Goal: Information Seeking & Learning: Learn about a topic

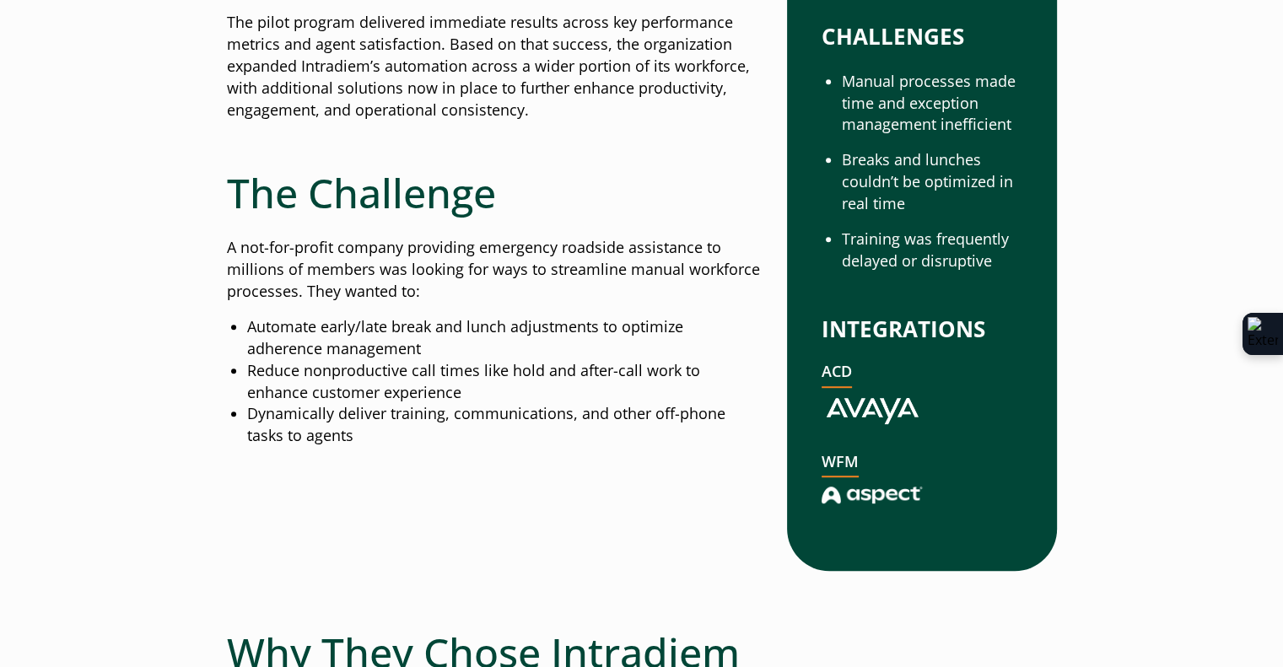
scroll to position [1107, 0]
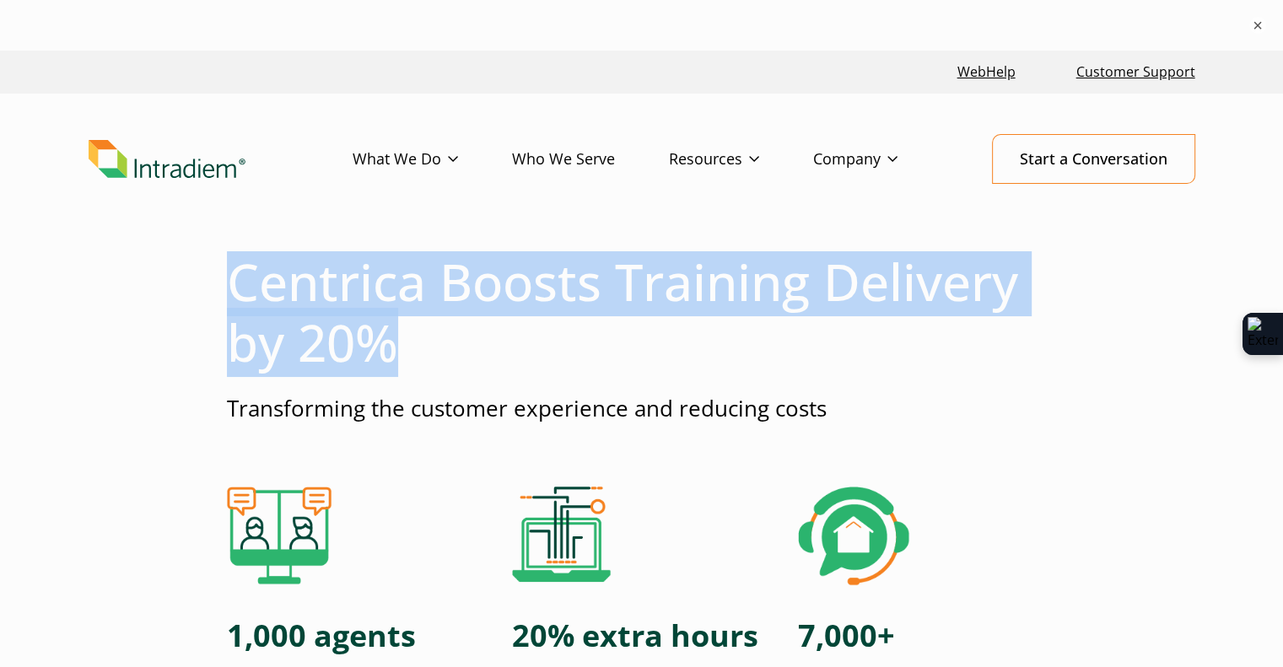
drag, startPoint x: 395, startPoint y: 343, endPoint x: 229, endPoint y: 297, distance: 172.5
click at [229, 297] on h1 "Centrica Boosts Training Delivery by 20%" at bounding box center [642, 311] width 830 height 121
click at [229, 292] on h1 "Centrica Boosts Training Delivery by 20%" at bounding box center [642, 311] width 830 height 121
drag, startPoint x: 231, startPoint y: 295, endPoint x: 391, endPoint y: 337, distance: 165.7
click at [391, 337] on h1 "Centrica Boosts Training Delivery by 20%" at bounding box center [642, 311] width 830 height 121
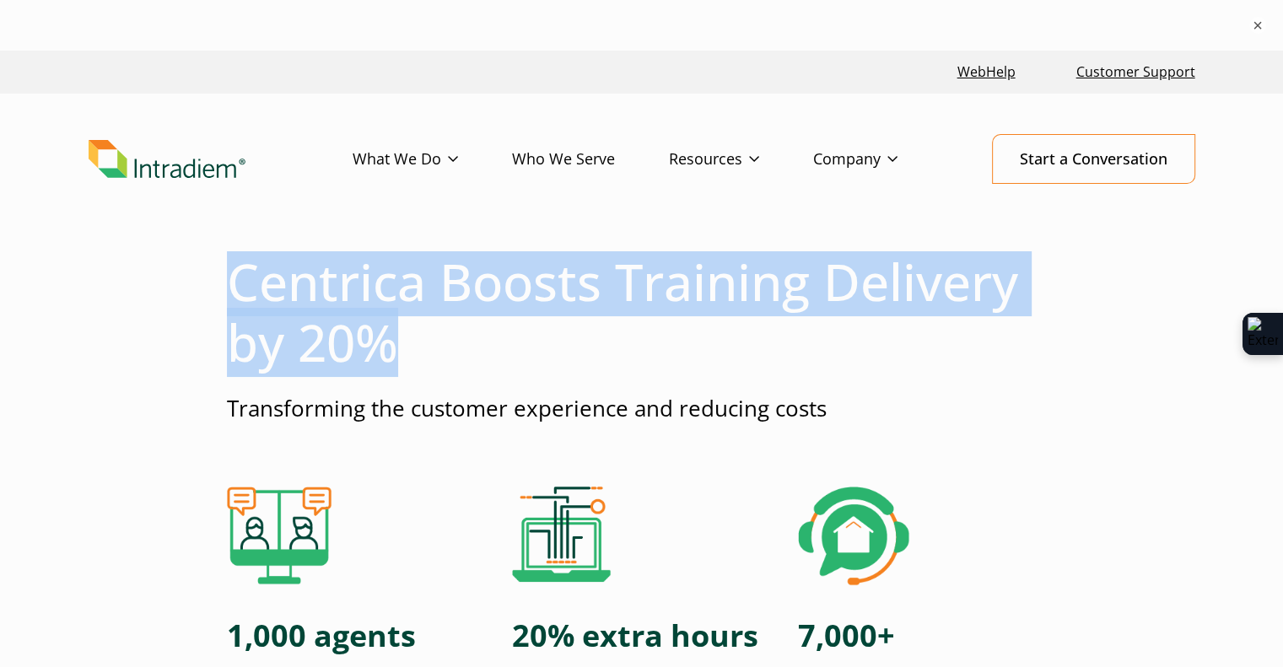
click at [391, 337] on h1 "Centrica Boosts Training Delivery by 20%" at bounding box center [642, 311] width 830 height 121
drag, startPoint x: 395, startPoint y: 344, endPoint x: 233, endPoint y: 293, distance: 169.9
click at [233, 293] on h1 "Centrica Boosts Training Delivery by 20%" at bounding box center [642, 311] width 830 height 121
drag, startPoint x: 233, startPoint y: 289, endPoint x: 412, endPoint y: 333, distance: 184.1
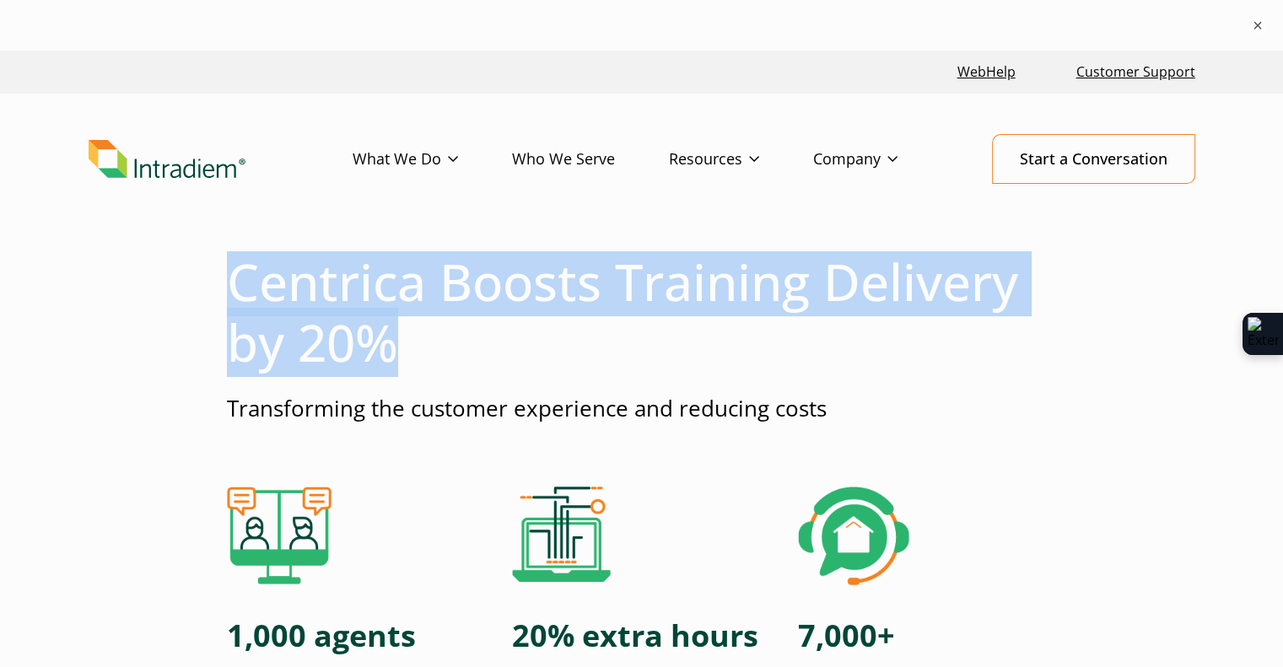
click at [412, 333] on h1 "Centrica Boosts Training Delivery by 20%" at bounding box center [642, 311] width 830 height 121
click at [391, 343] on h1 "Centrica Boosts Training Delivery by 20%" at bounding box center [642, 311] width 830 height 121
drag, startPoint x: 393, startPoint y: 346, endPoint x: 199, endPoint y: 281, distance: 204.6
click at [227, 279] on h1 "Centrica Boosts Training Delivery by 20%" at bounding box center [642, 311] width 830 height 121
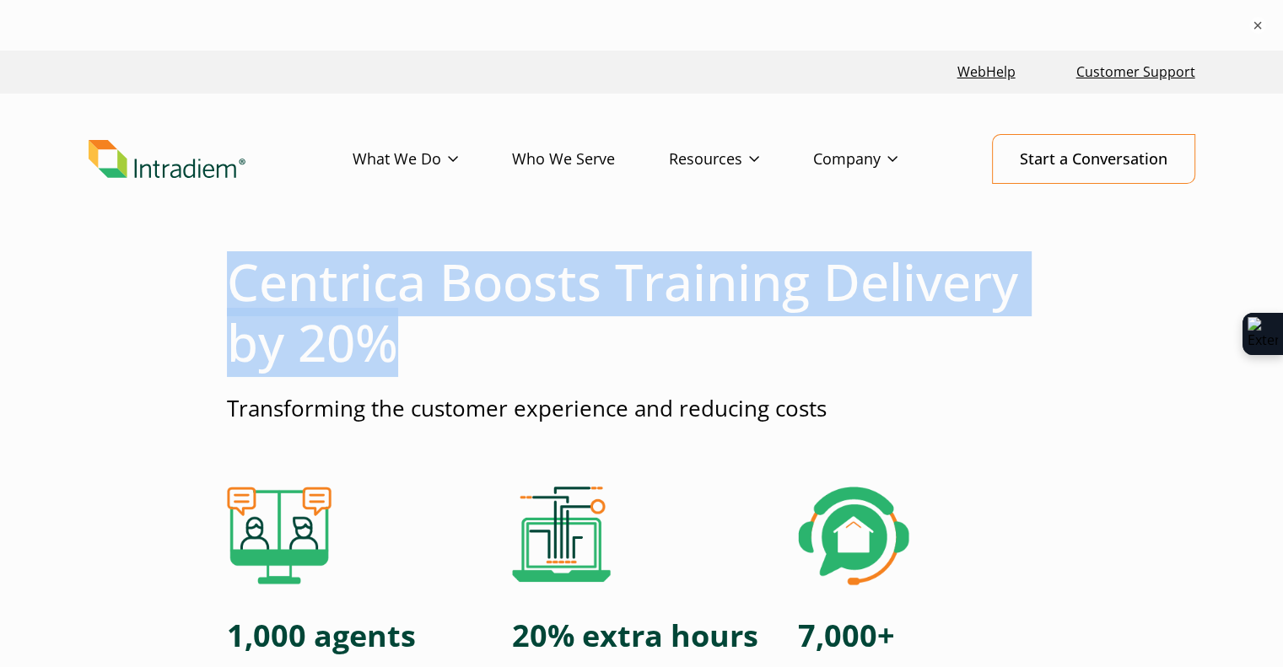
drag, startPoint x: 227, startPoint y: 279, endPoint x: 401, endPoint y: 332, distance: 181.7
click at [401, 332] on h1 "Centrica Boosts Training Delivery by 20%" at bounding box center [642, 311] width 830 height 121
click at [395, 346] on h1 "Centrica Boosts Training Delivery by 20%" at bounding box center [642, 311] width 830 height 121
drag, startPoint x: 393, startPoint y: 343, endPoint x: 238, endPoint y: 282, distance: 167.0
click at [238, 282] on h1 "Centrica Boosts Training Delivery by 20%" at bounding box center [642, 311] width 830 height 121
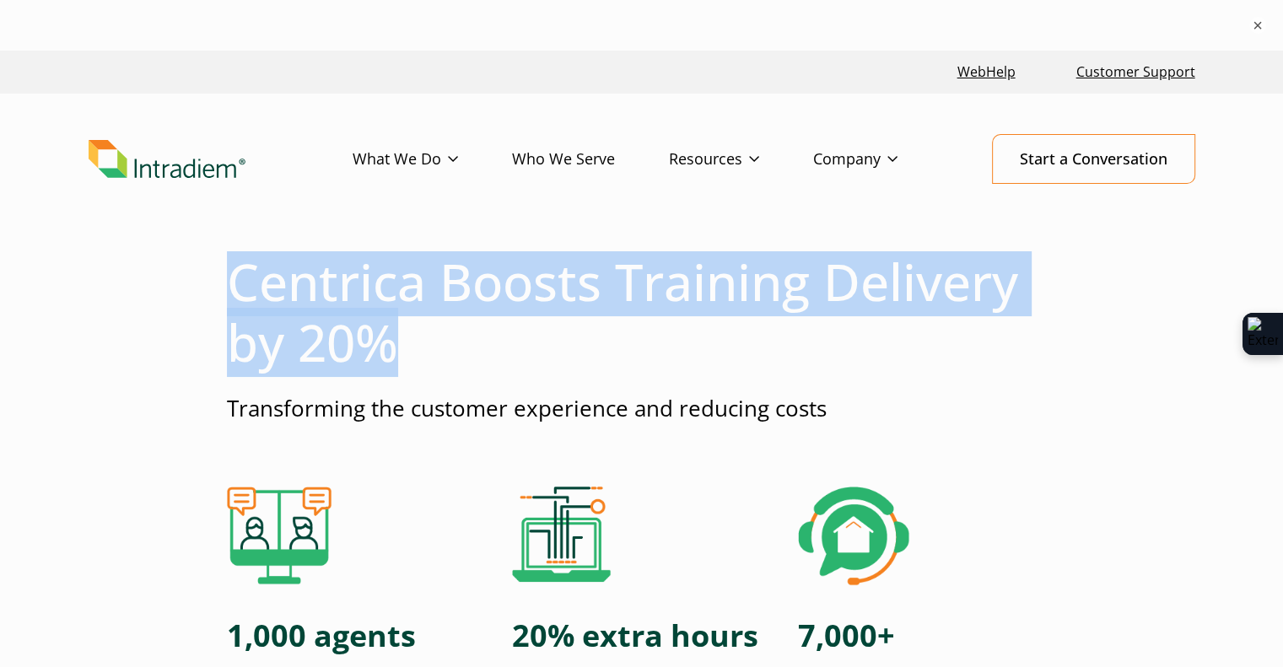
click at [238, 282] on h1 "Centrica Boosts Training Delivery by 20%" at bounding box center [642, 311] width 830 height 121
drag, startPoint x: 229, startPoint y: 278, endPoint x: 389, endPoint y: 334, distance: 169.1
click at [389, 334] on h1 "Centrica Boosts Training Delivery by 20%" at bounding box center [642, 311] width 830 height 121
click at [378, 343] on h1 "Centrica Boosts Training Delivery by 20%" at bounding box center [642, 311] width 830 height 121
click at [402, 343] on h1 "Centrica Boosts Training Delivery by 20%" at bounding box center [642, 311] width 830 height 121
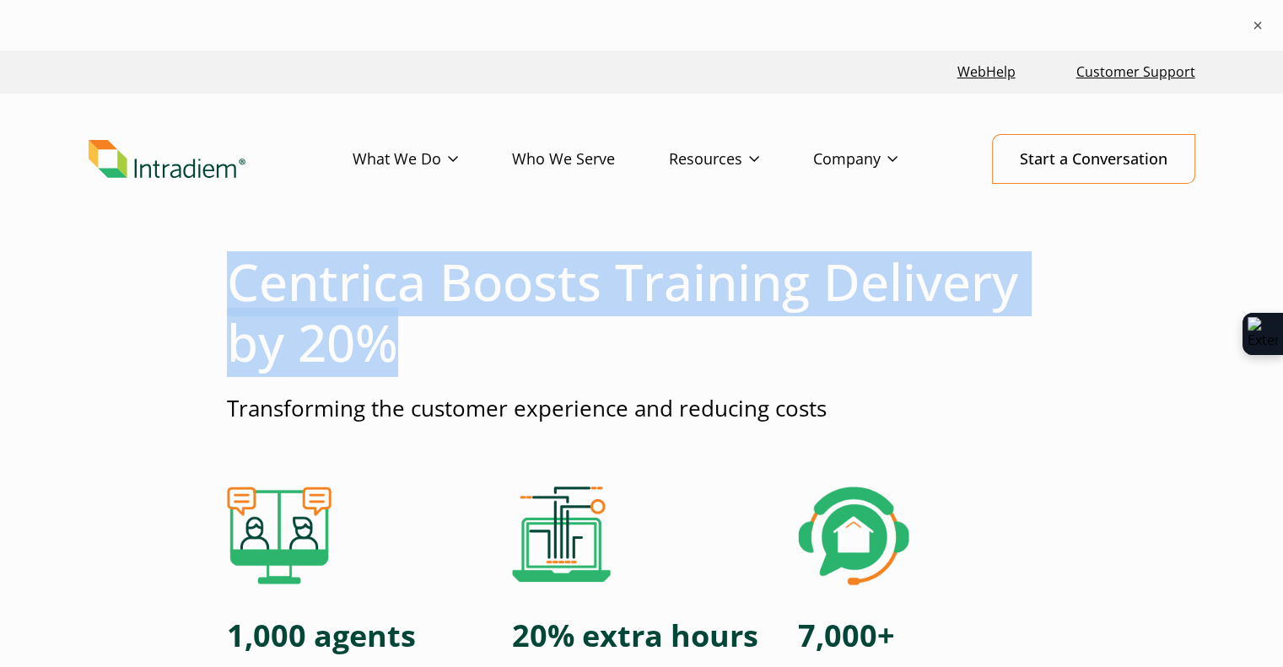
drag, startPoint x: 395, startPoint y: 344, endPoint x: 238, endPoint y: 290, distance: 165.9
click at [238, 290] on h1 "Centrica Boosts Training Delivery by 20%" at bounding box center [642, 311] width 830 height 121
click at [259, 291] on h1 "Centrica Boosts Training Delivery by 20%" at bounding box center [642, 311] width 830 height 121
drag, startPoint x: 227, startPoint y: 276, endPoint x: 401, endPoint y: 340, distance: 185.2
click at [401, 340] on h1 "Centrica Boosts Training Delivery by 20%" at bounding box center [642, 311] width 830 height 121
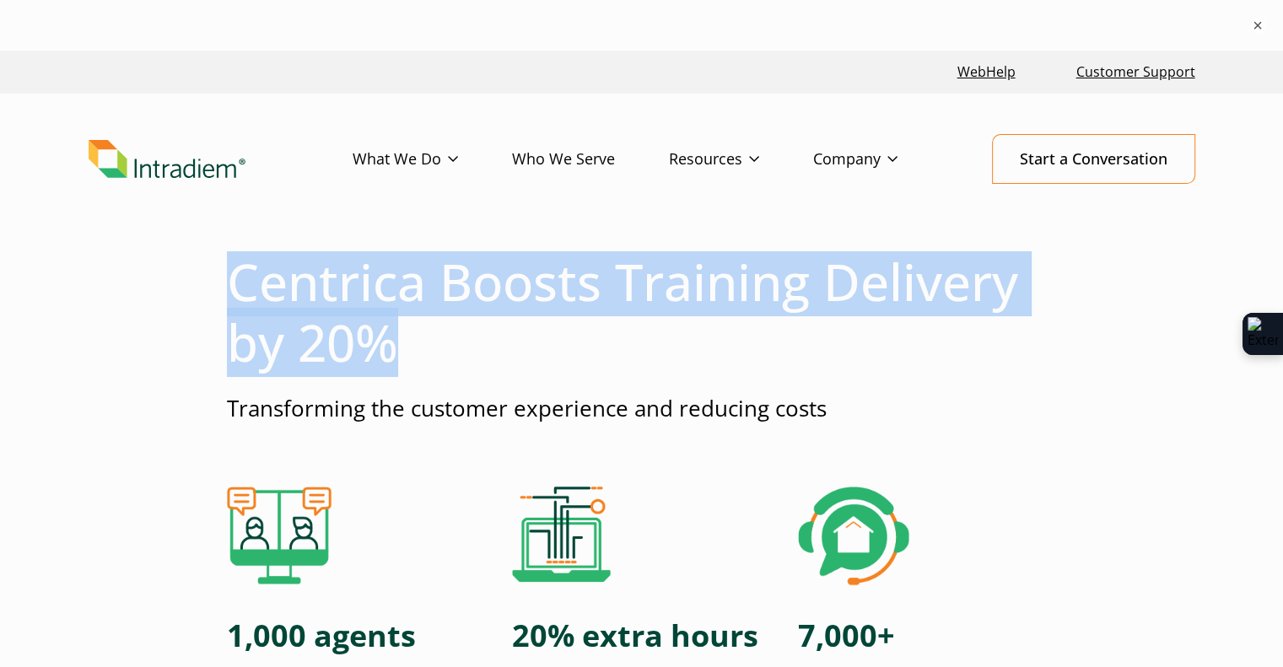
click at [398, 340] on h1 "Centrica Boosts Training Delivery by 20%" at bounding box center [642, 311] width 830 height 121
drag, startPoint x: 398, startPoint y: 340, endPoint x: 236, endPoint y: 294, distance: 168.5
click at [236, 294] on h1 "Centrica Boosts Training Delivery by 20%" at bounding box center [642, 311] width 830 height 121
click at [242, 295] on h1 "Centrica Boosts Training Delivery by 20%" at bounding box center [642, 311] width 830 height 121
drag, startPoint x: 232, startPoint y: 283, endPoint x: 387, endPoint y: 333, distance: 163.2
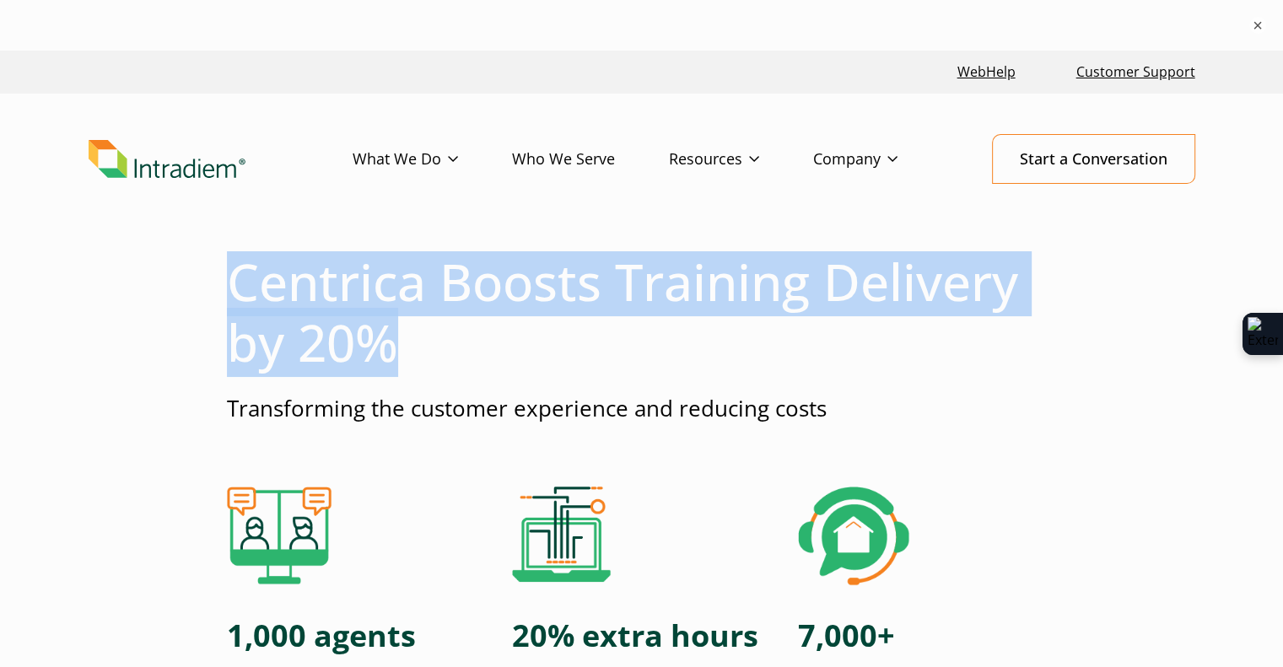
click at [387, 333] on h1 "Centrica Boosts Training Delivery by 20%" at bounding box center [642, 311] width 830 height 121
click at [388, 339] on h1 "Centrica Boosts Training Delivery by 20%" at bounding box center [642, 311] width 830 height 121
drag, startPoint x: 395, startPoint y: 345, endPoint x: 233, endPoint y: 291, distance: 170.7
click at [233, 291] on h1 "Centrica Boosts Training Delivery by 20%" at bounding box center [642, 311] width 830 height 121
click at [250, 302] on h1 "Centrica Boosts Training Delivery by 20%" at bounding box center [642, 311] width 830 height 121
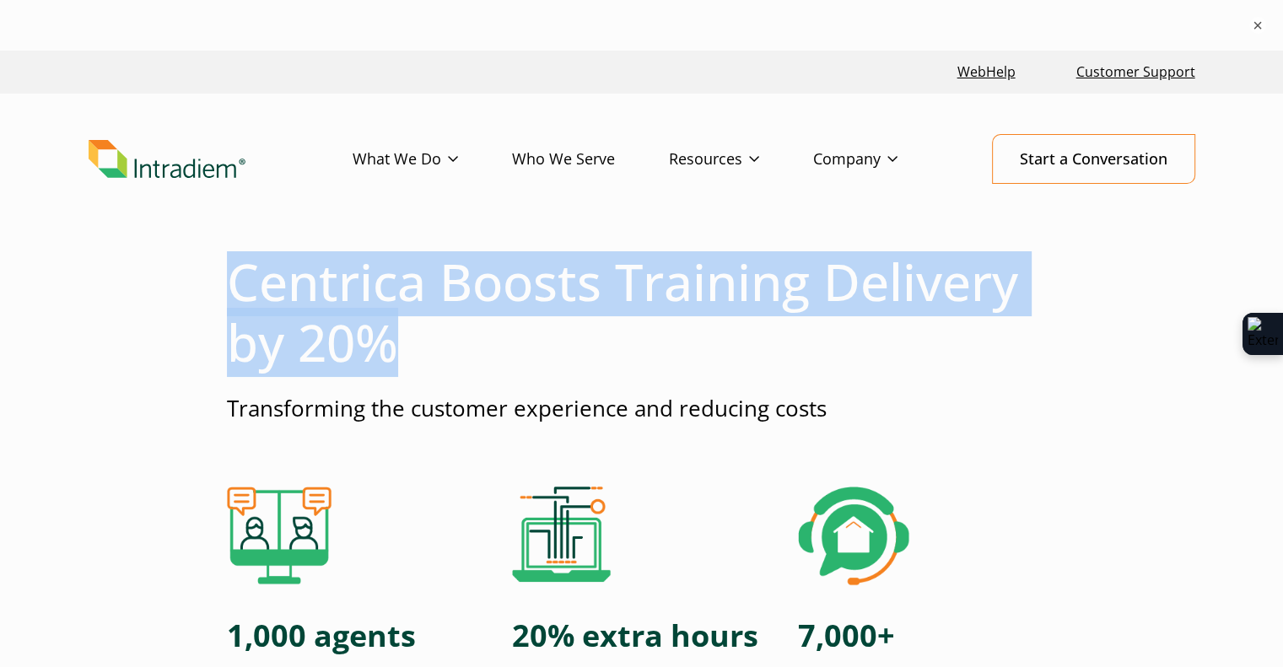
drag, startPoint x: 263, startPoint y: 295, endPoint x: 235, endPoint y: 281, distance: 31.3
click at [235, 281] on h1 "Centrica Boosts Training Delivery by 20%" at bounding box center [642, 311] width 830 height 121
drag, startPoint x: 233, startPoint y: 279, endPoint x: 402, endPoint y: 329, distance: 175.9
click at [402, 329] on h1 "Centrica Boosts Training Delivery by 20%" at bounding box center [642, 311] width 830 height 121
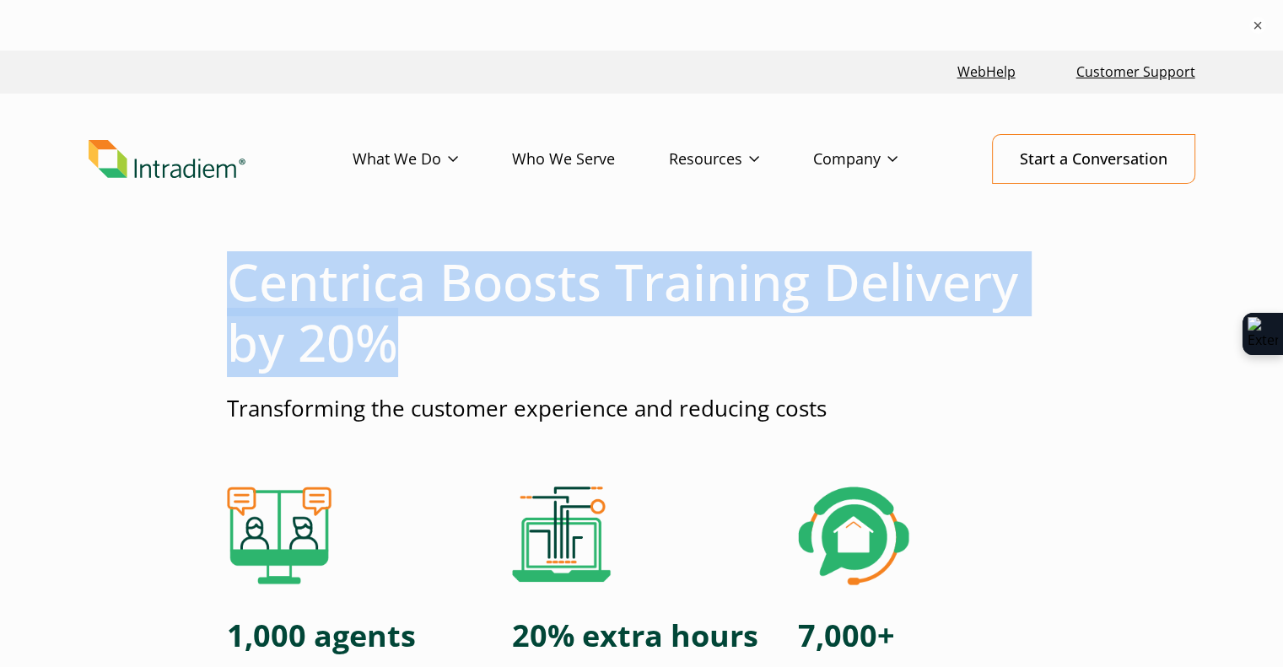
click at [395, 341] on h1 "Centrica Boosts Training Delivery by 20%" at bounding box center [642, 311] width 830 height 121
drag, startPoint x: 395, startPoint y: 341, endPoint x: 236, endPoint y: 295, distance: 165.0
click at [236, 295] on h1 "Centrica Boosts Training Delivery by 20%" at bounding box center [642, 311] width 830 height 121
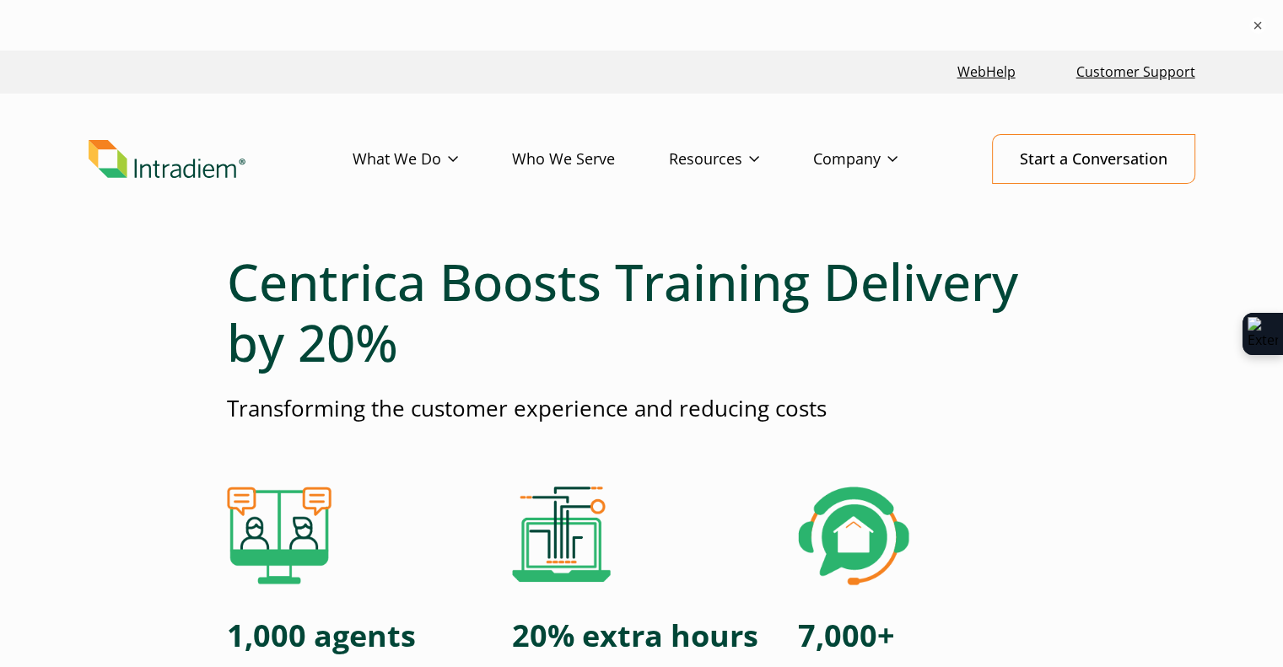
click at [396, 339] on h1 "Centrica Boosts Training Delivery by 20%" at bounding box center [642, 311] width 830 height 121
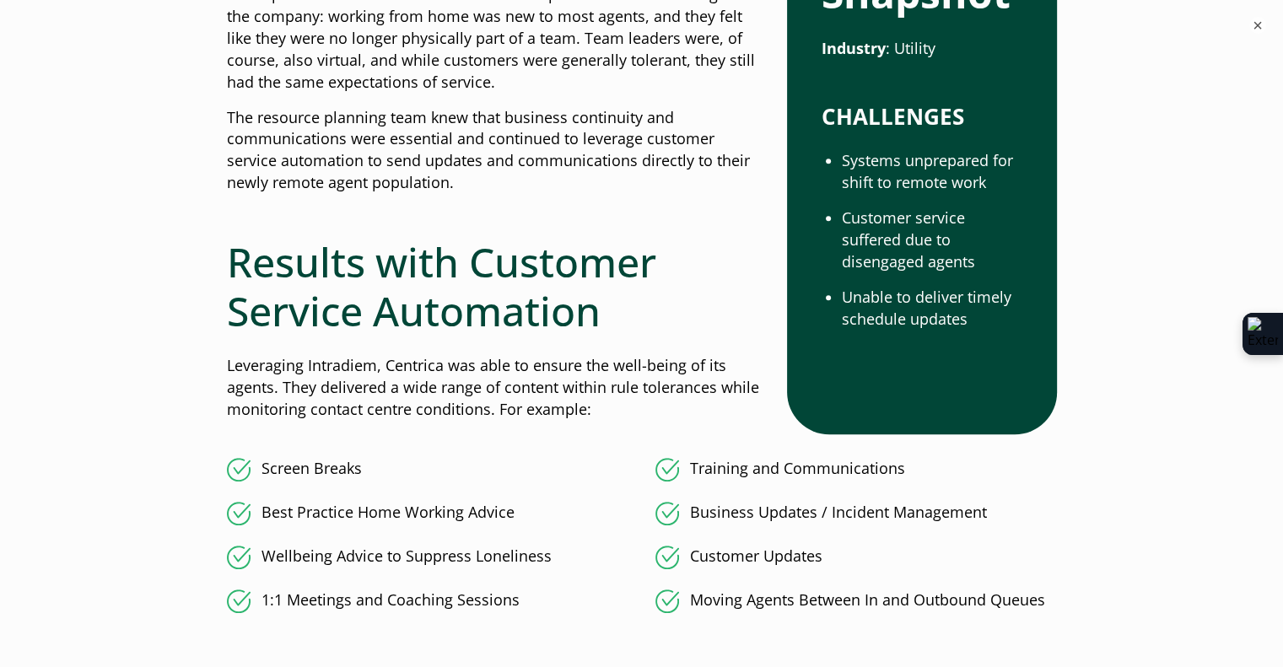
scroll to position [899, 0]
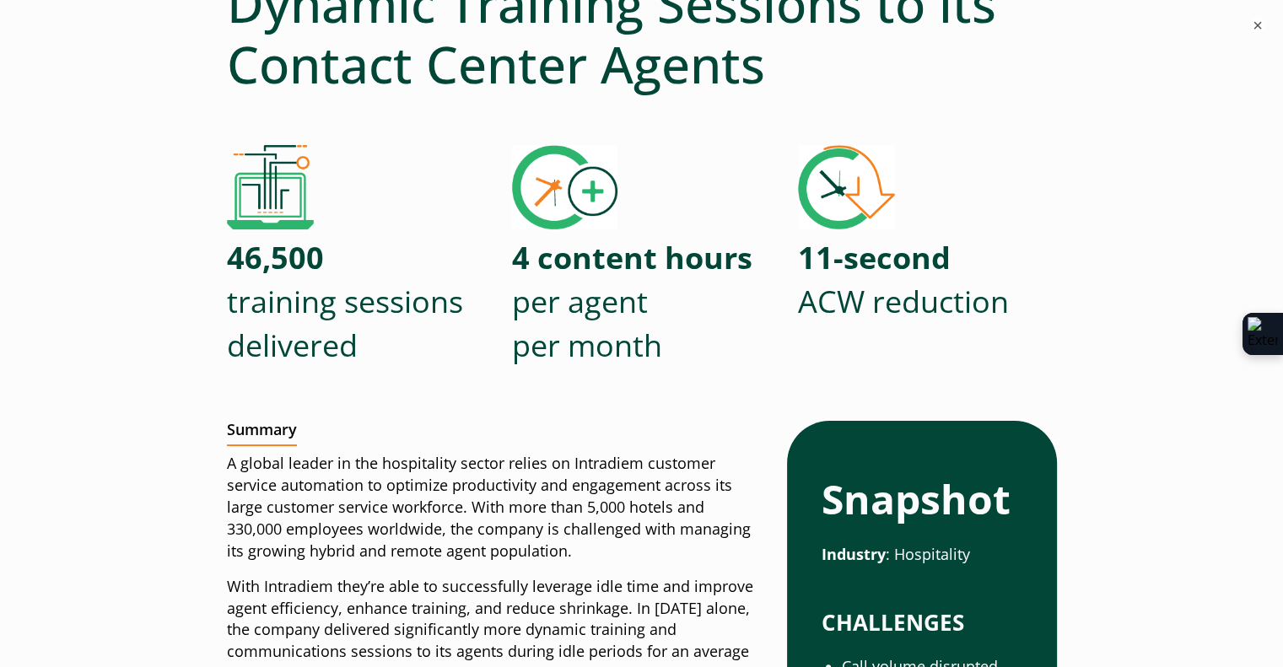
scroll to position [337, 0]
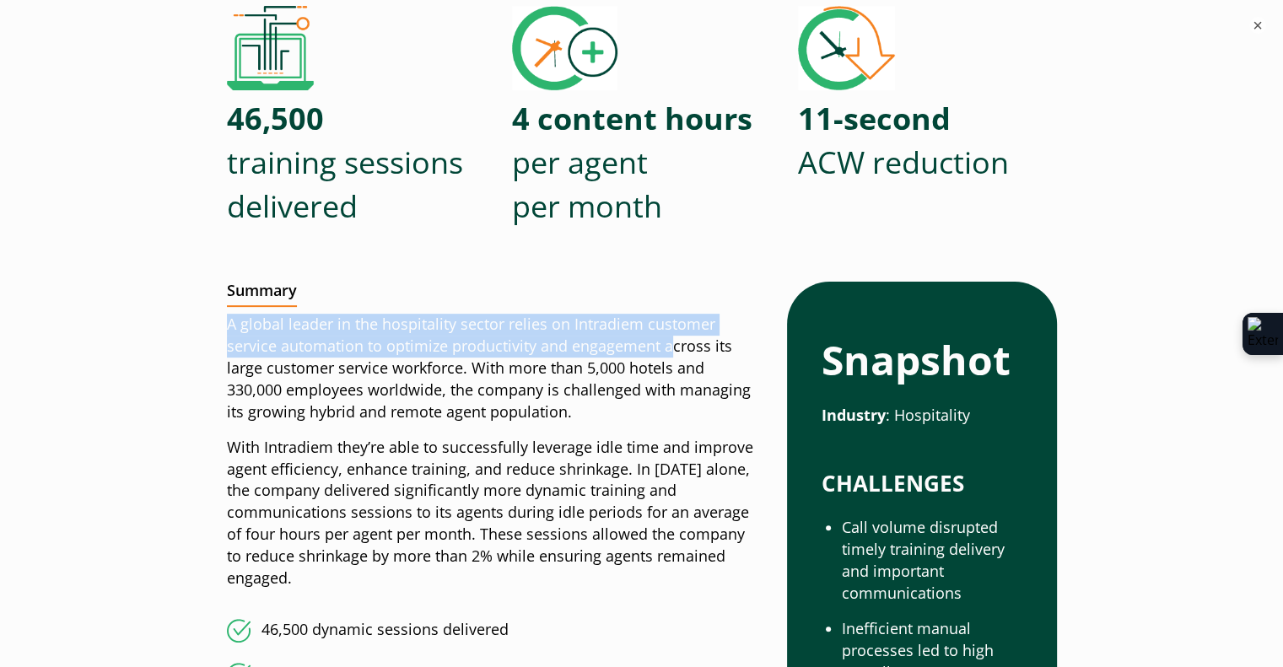
drag, startPoint x: 648, startPoint y: 410, endPoint x: 668, endPoint y: 374, distance: 41.5
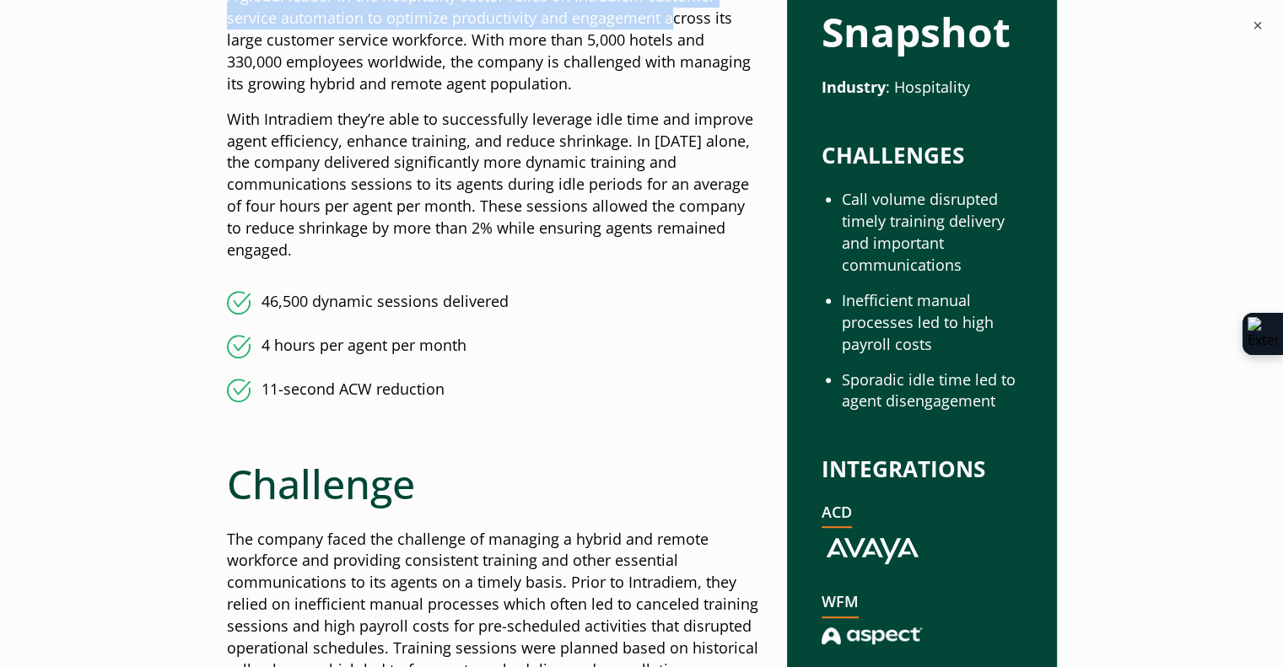
scroll to position [844, 0]
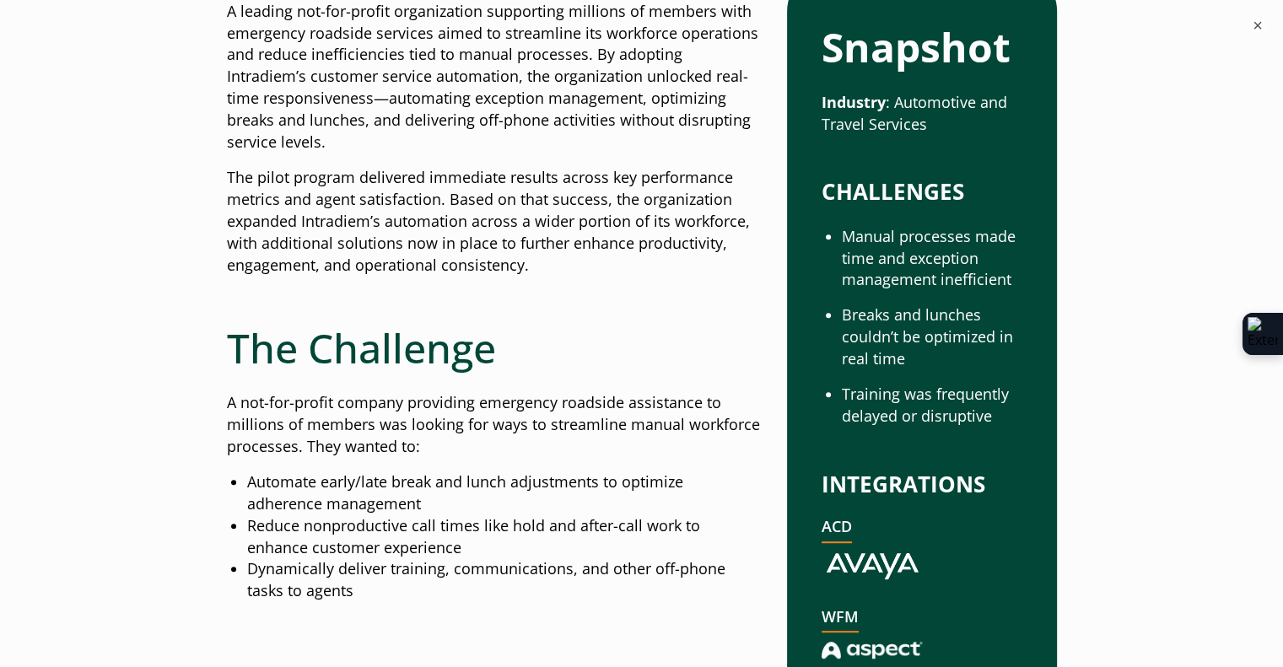
scroll to position [845, 0]
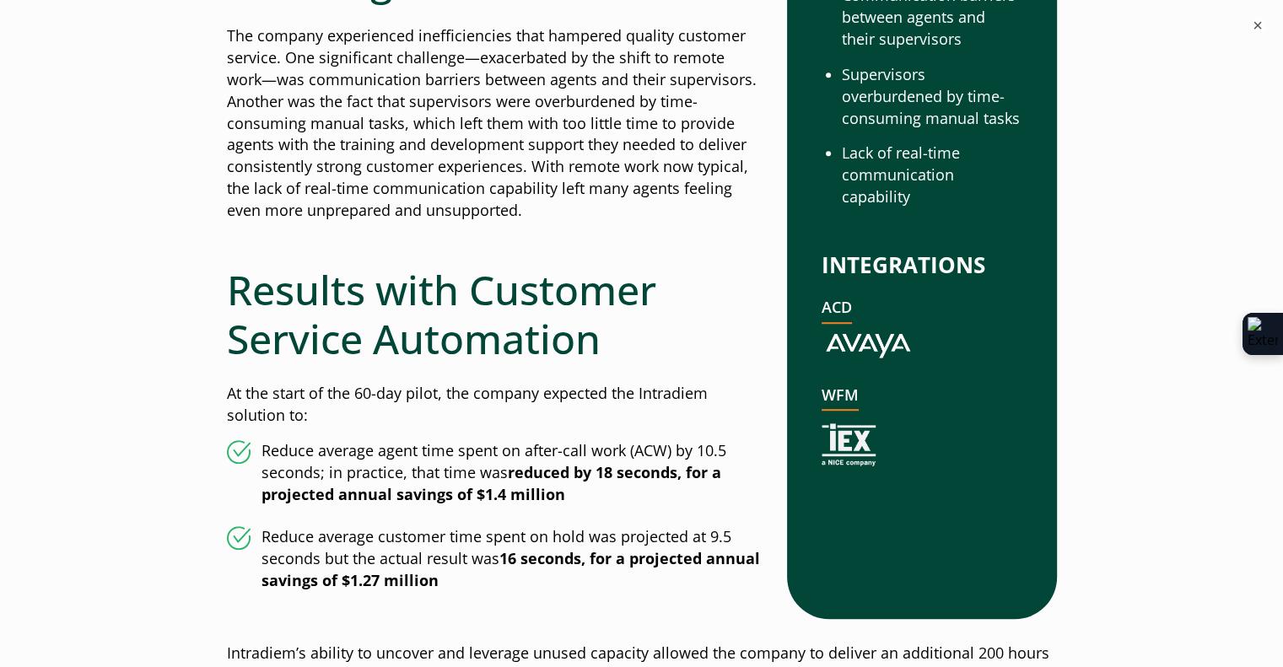
scroll to position [1038, 0]
